Goal: Navigation & Orientation: Find specific page/section

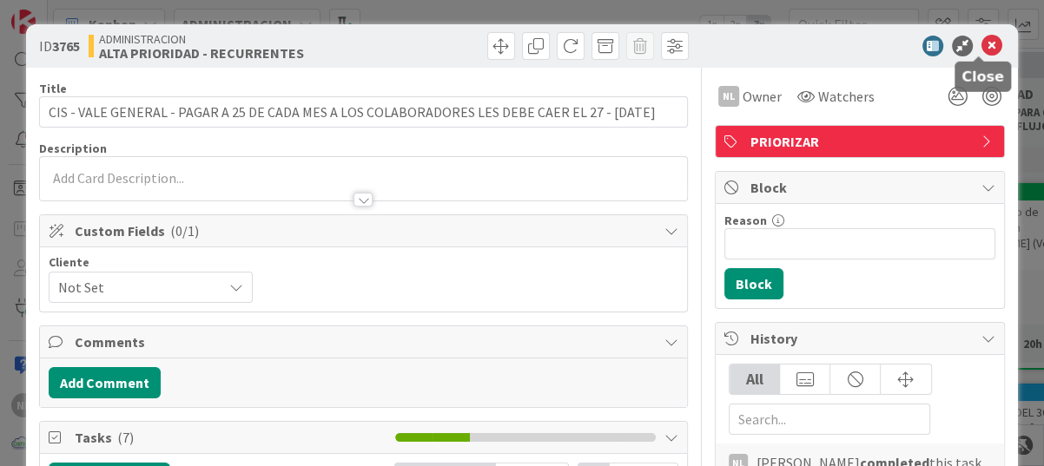
click at [982, 50] on icon at bounding box center [992, 46] width 21 height 21
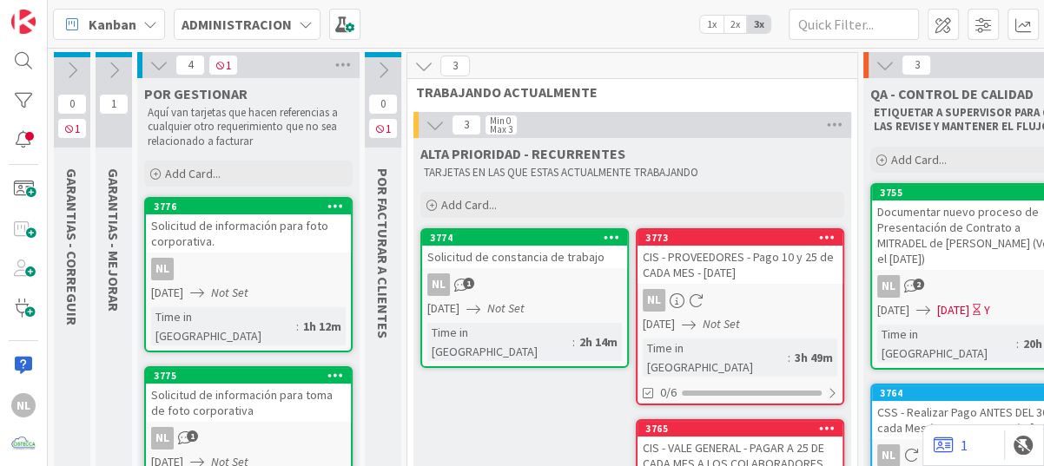
click at [162, 60] on icon at bounding box center [158, 65] width 19 height 19
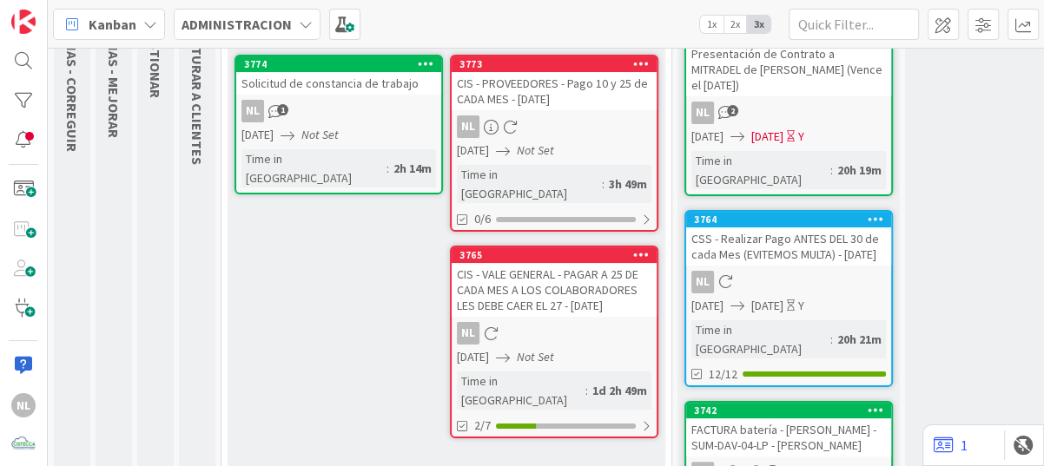
scroll to position [261, 0]
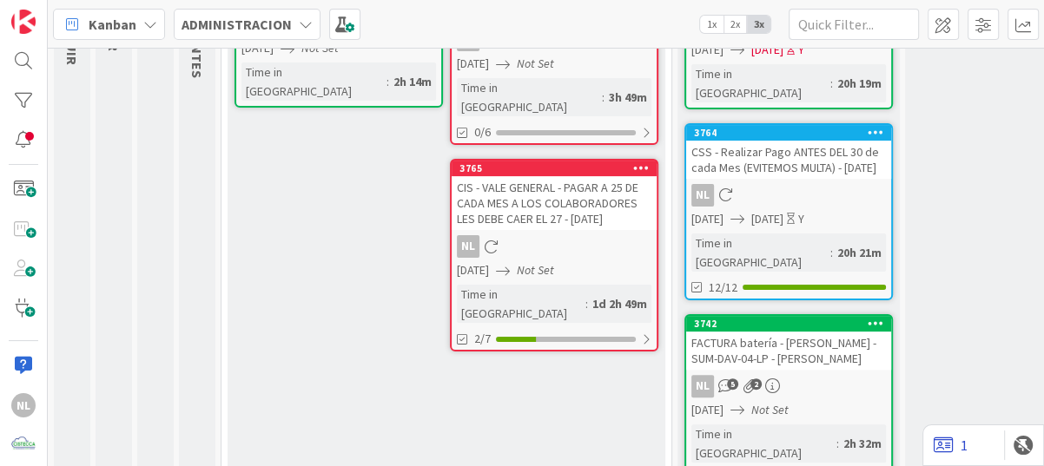
click at [961, 446] on link "1" at bounding box center [951, 445] width 34 height 21
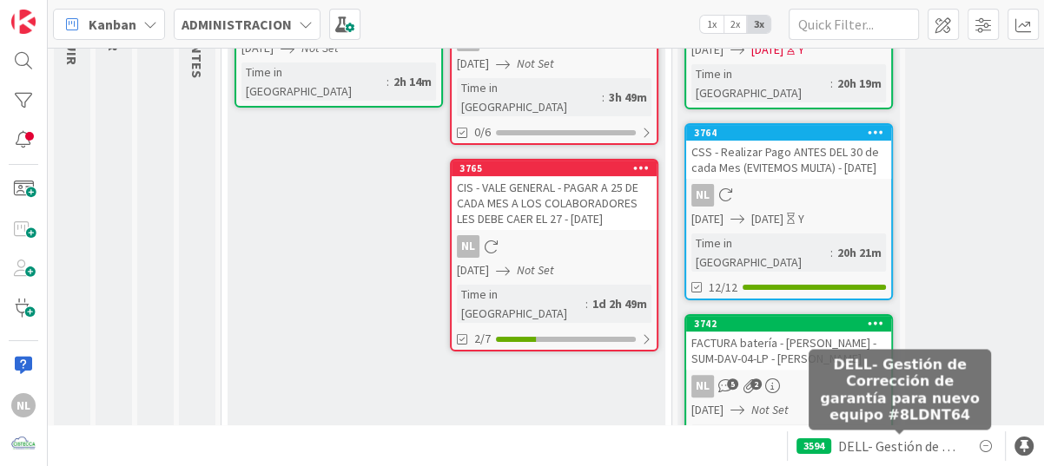
click at [894, 451] on span "DELL- Gestión de Corrección de garantía para nuevo equipo #8LDNT64" at bounding box center [899, 446] width 123 height 21
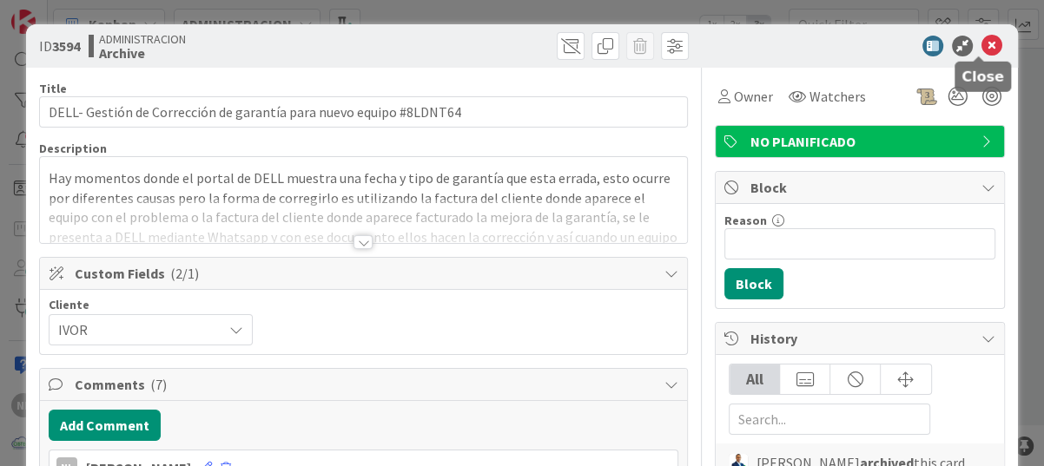
click at [982, 44] on icon at bounding box center [992, 46] width 21 height 21
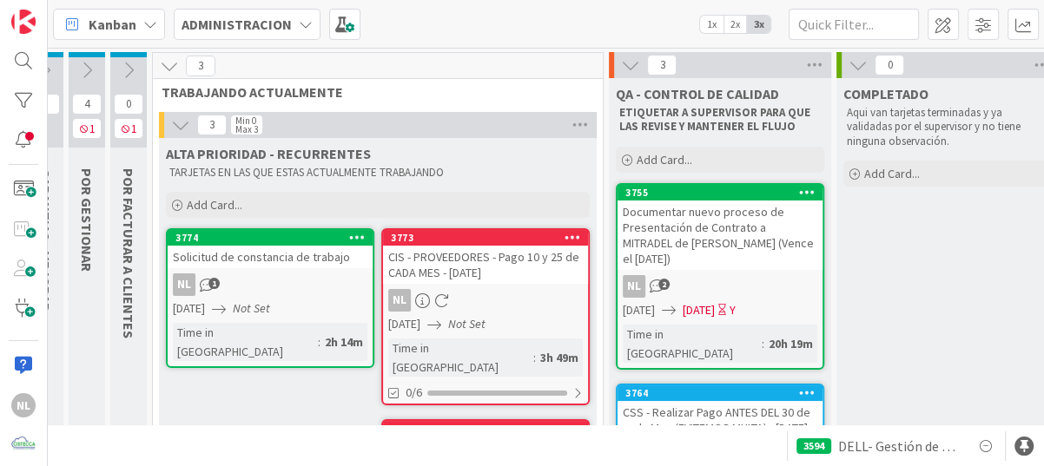
scroll to position [0, 69]
click at [556, 441] on div "3594 DELL- Gestión de Corrección de garantía para nuevo equipo #8LDNT64" at bounding box center [546, 446] width 996 height 42
click at [18, 447] on img at bounding box center [23, 445] width 24 height 24
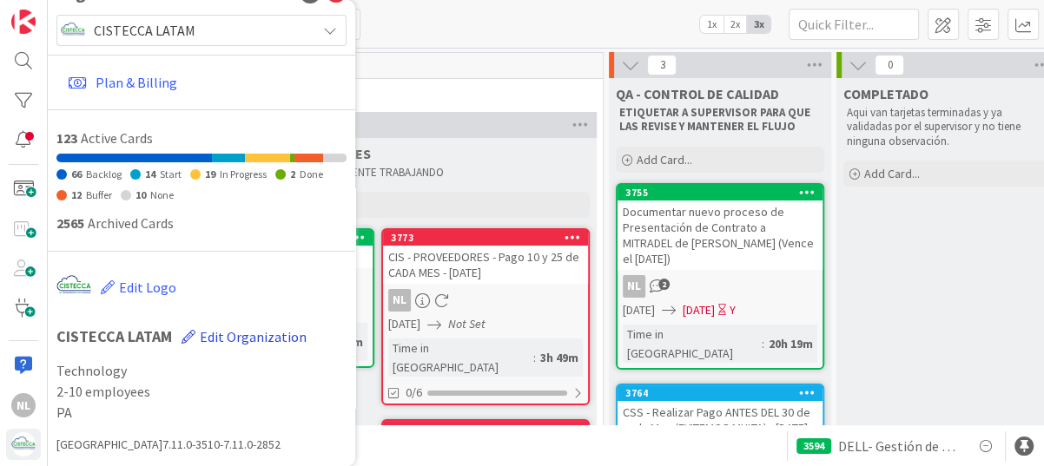
scroll to position [0, 0]
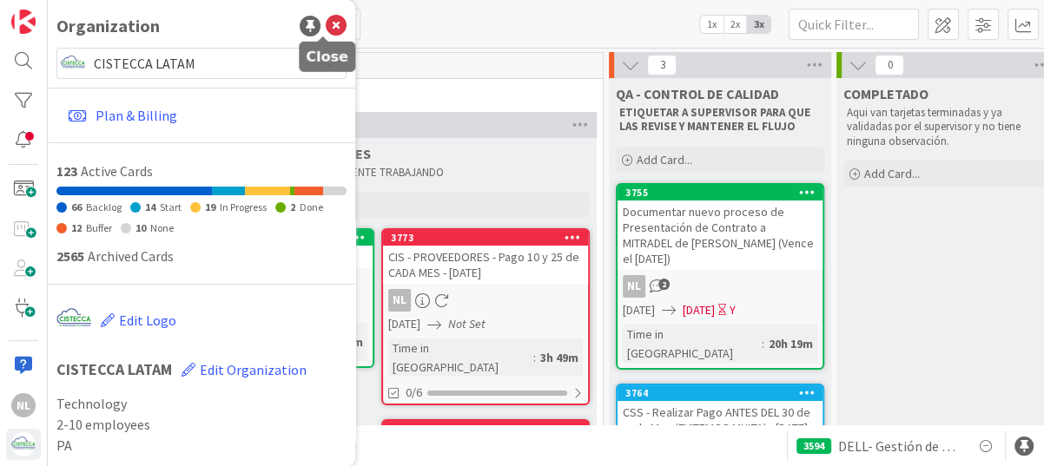
click at [326, 26] on icon at bounding box center [336, 26] width 21 height 21
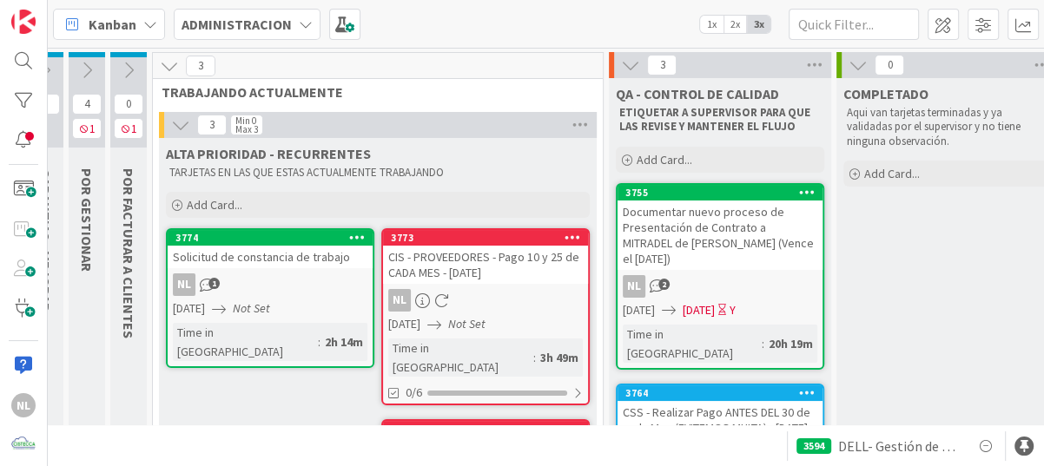
click at [1028, 457] on div "3594 DELL- Gestión de Corrección de garantía para nuevo equipo #8LDNT64" at bounding box center [546, 446] width 996 height 42
click at [1024, 450] on div at bounding box center [1024, 446] width 19 height 19
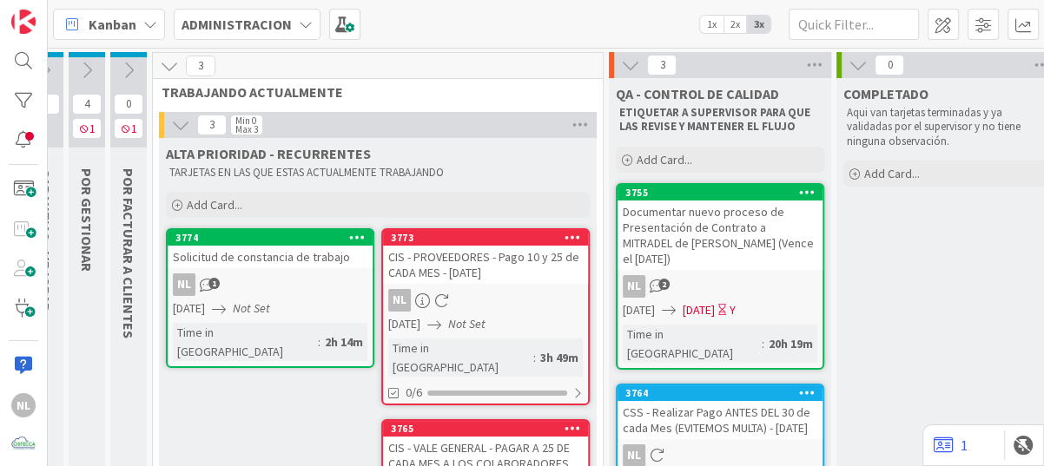
click at [988, 384] on div "COMPLETADO Aqui van tarjetas terminadas y ya validadas por el supervisor y no t…" at bounding box center [947, 422] width 222 height 688
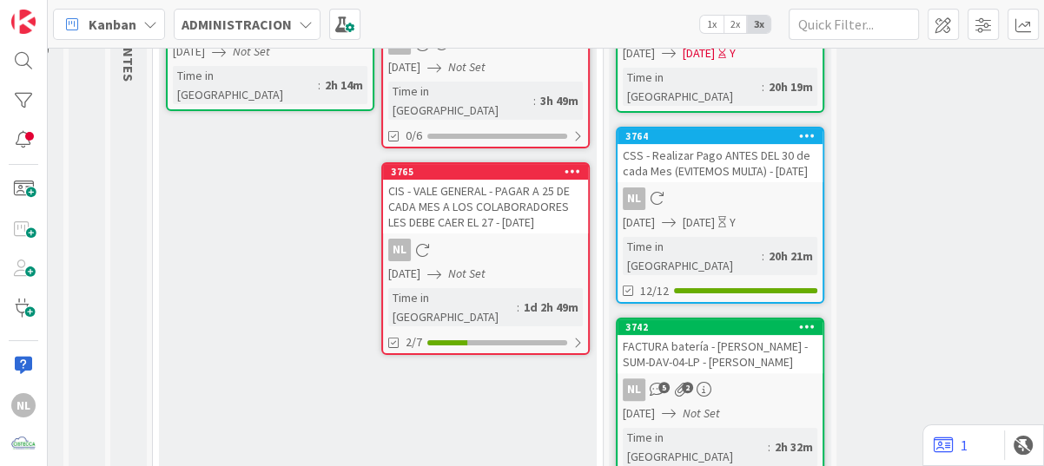
scroll to position [261, 69]
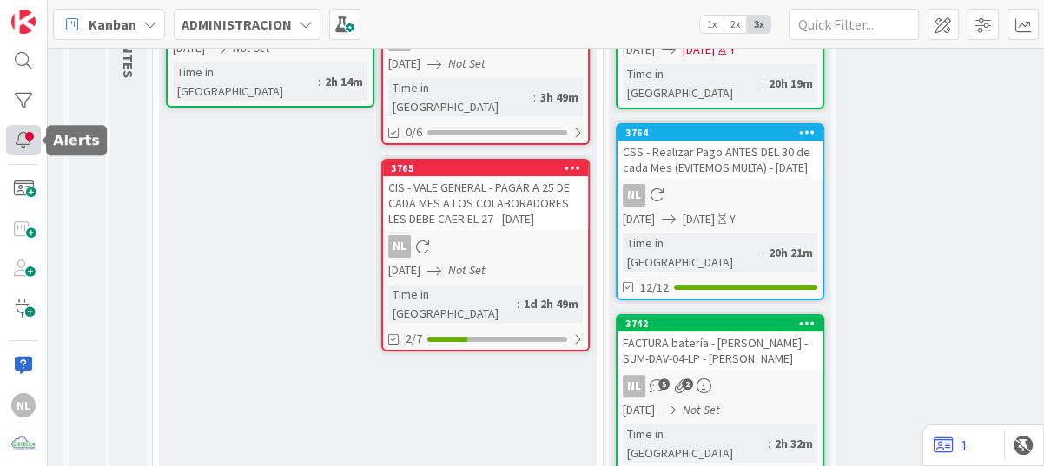
click at [23, 147] on div at bounding box center [23, 140] width 35 height 31
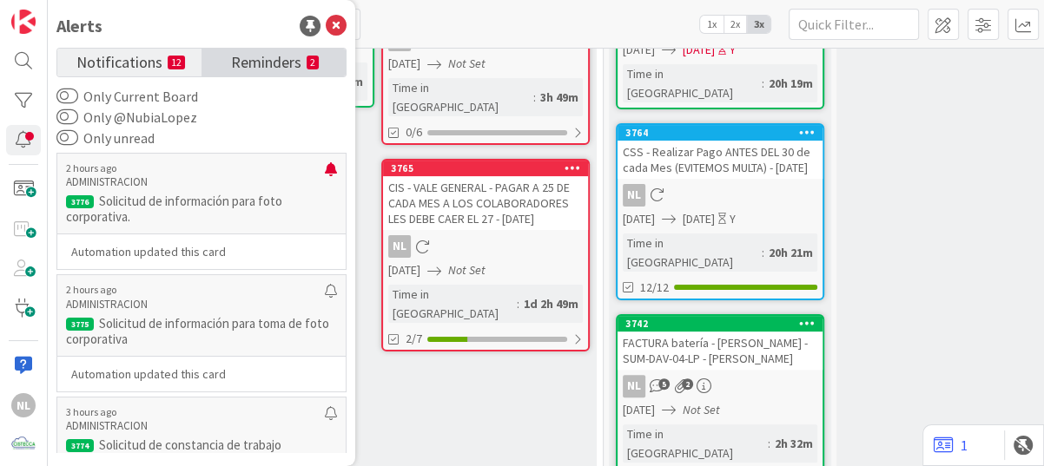
click at [277, 67] on span "Reminders" at bounding box center [266, 61] width 70 height 24
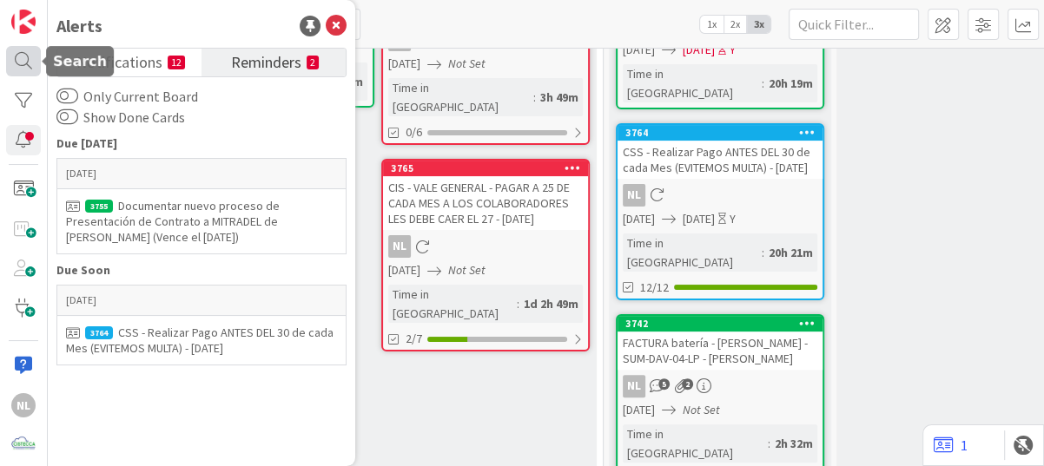
click at [23, 56] on div at bounding box center [23, 61] width 35 height 31
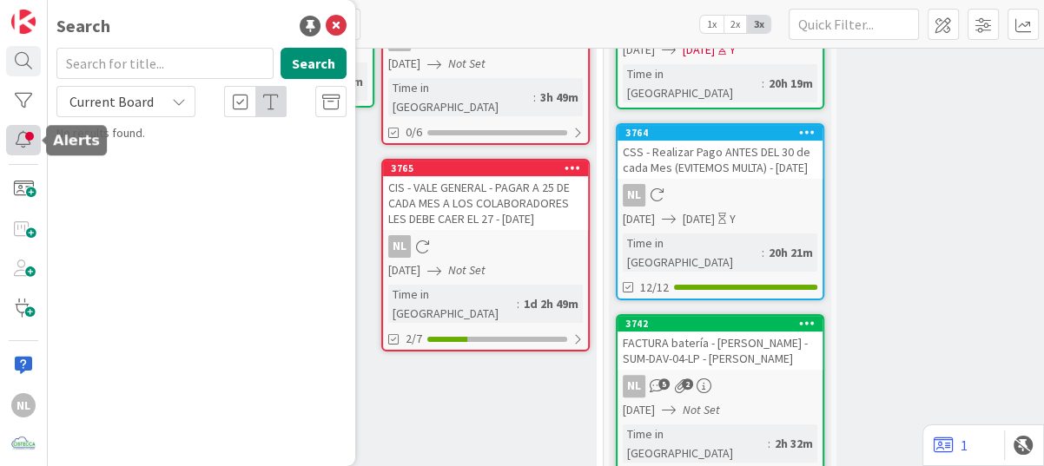
click at [21, 136] on div at bounding box center [23, 140] width 35 height 31
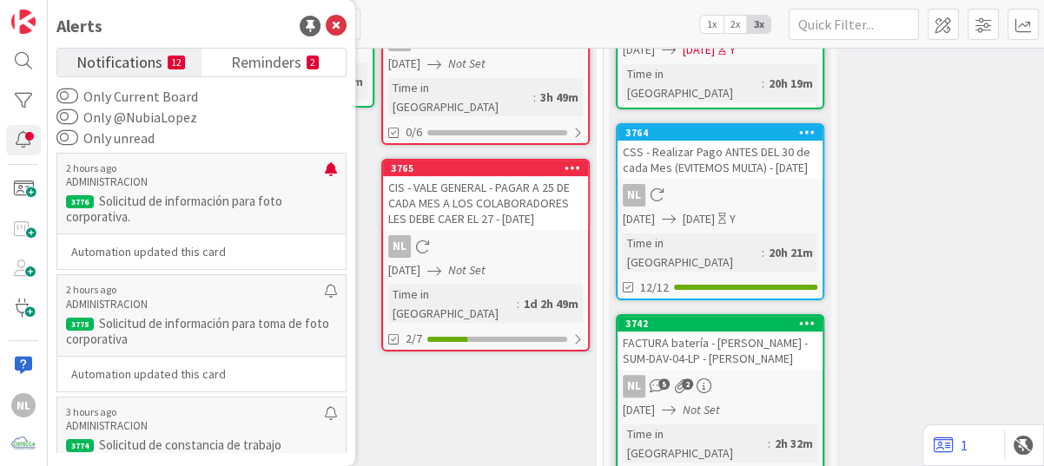
click at [444, 385] on div "ALTA PRIORIDAD - RECURRENTES TARJETAS EN LAS QUE ESTAS ACTUALMENTE TRABAJANDO A…" at bounding box center [378, 187] width 438 height 618
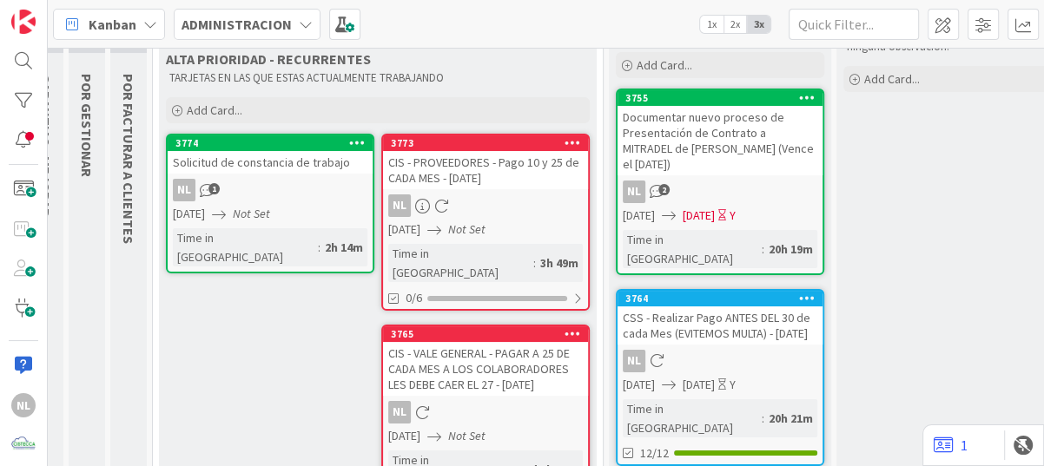
scroll to position [174, 69]
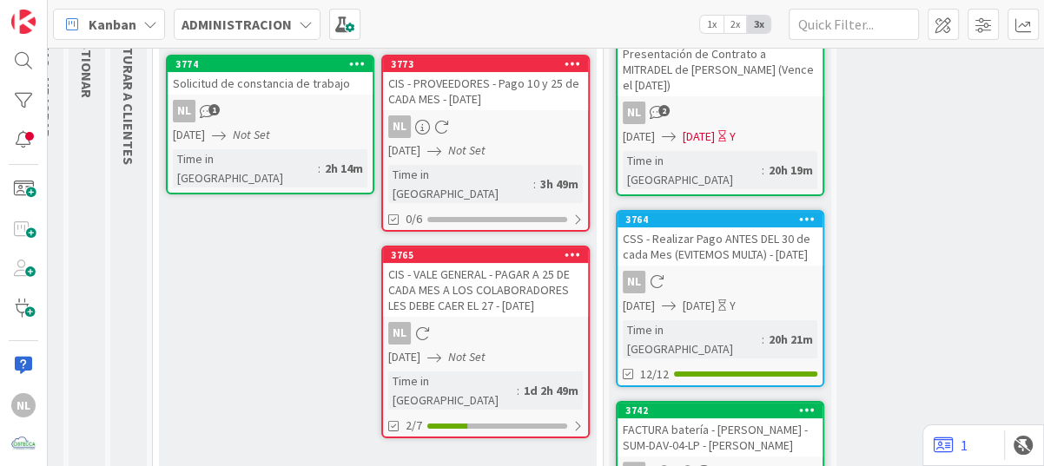
click at [957, 362] on div "COMPLETADO Aqui van tarjetas terminadas y ya validadas por el supervisor y no t…" at bounding box center [947, 248] width 222 height 688
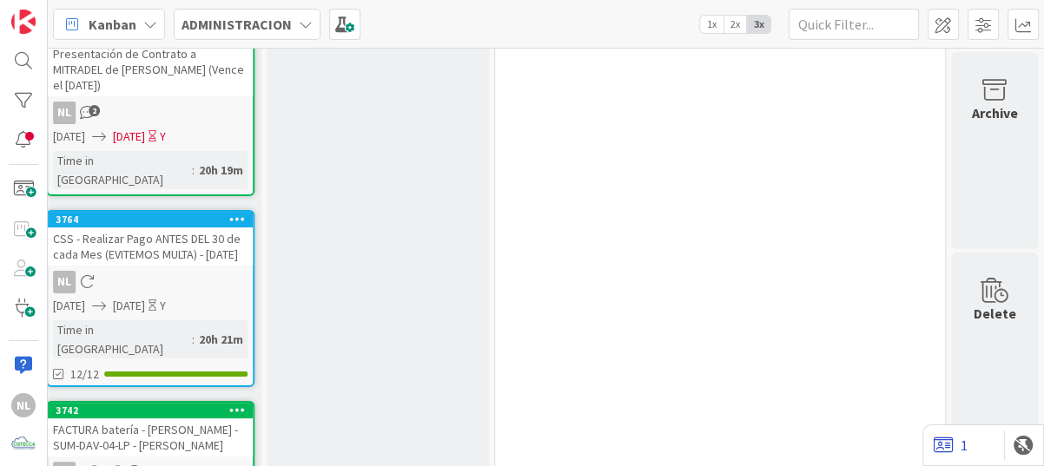
click at [961, 447] on link "1" at bounding box center [951, 445] width 34 height 21
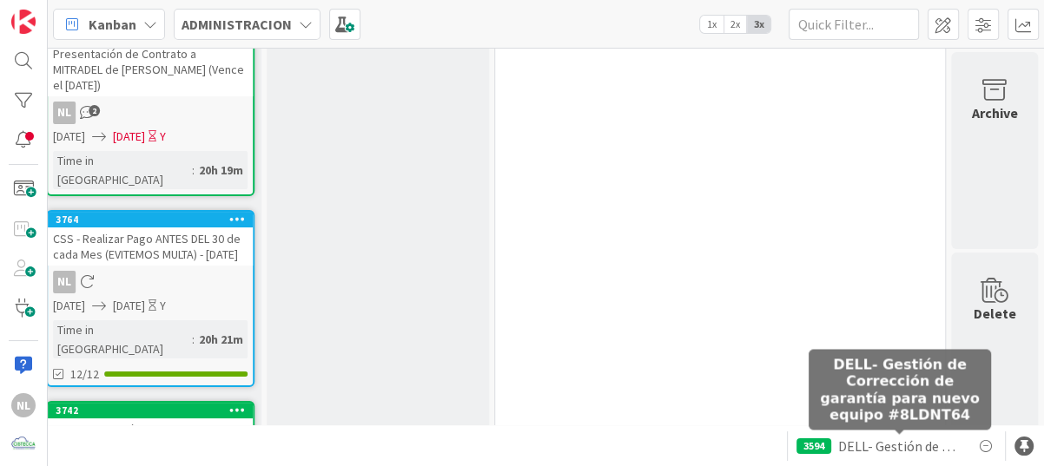
click at [961, 447] on span "DELL- Gestión de Corrección de garantía para nuevo equipo #8LDNT64" at bounding box center [899, 446] width 123 height 21
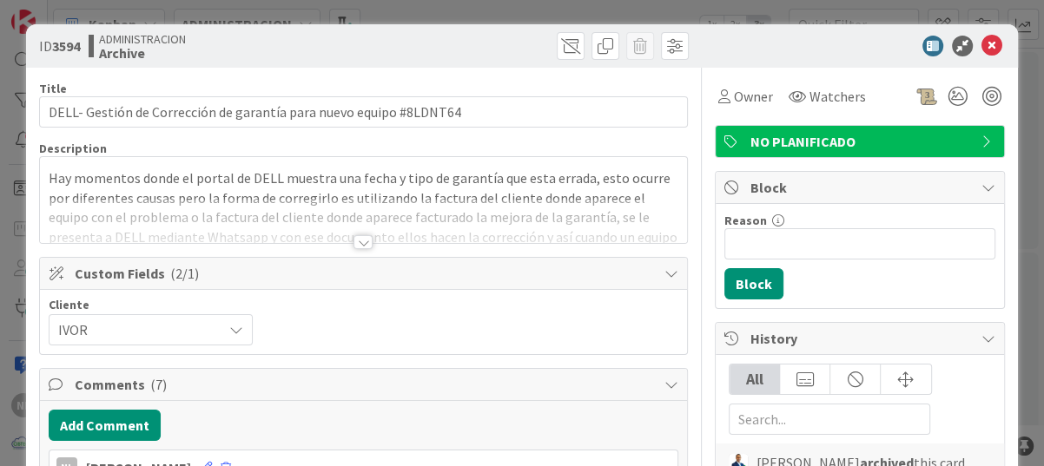
click at [972, 59] on div "ID 3594 ADMINISTRACION Archive" at bounding box center [522, 45] width 992 height 43
click at [982, 36] on icon at bounding box center [992, 46] width 21 height 21
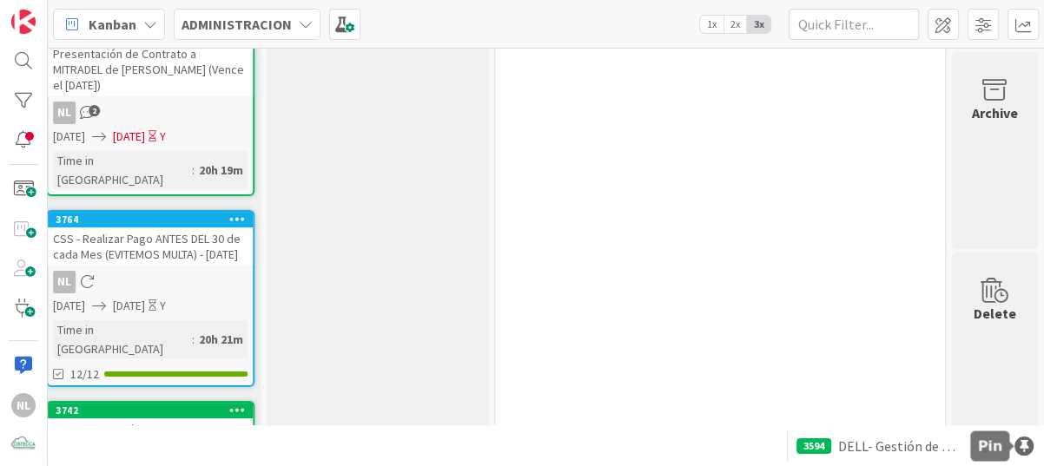
click at [1024, 449] on div at bounding box center [1024, 446] width 19 height 19
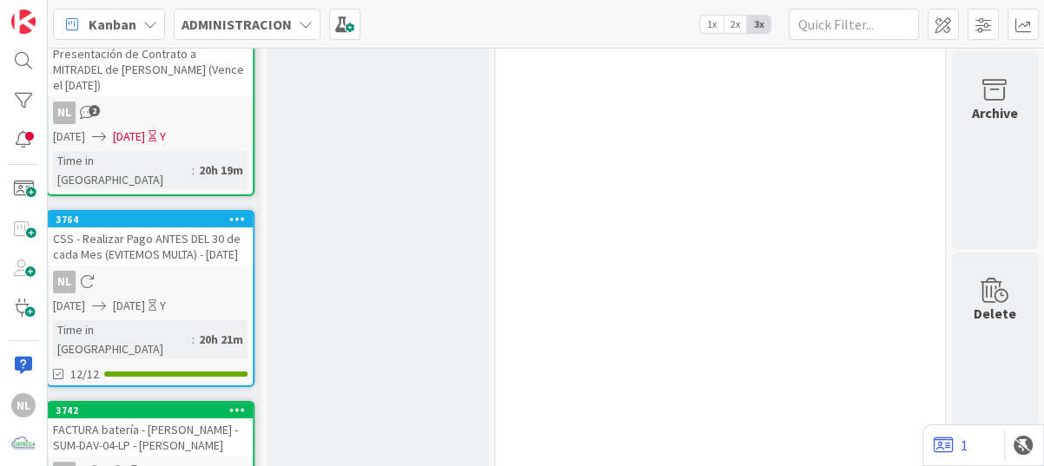
click at [661, 254] on div "5 ANOTACIONES PARA SACAR DE CABEZA" at bounding box center [720, 264] width 443 height 653
